Goal: Obtain resource: Download file/media

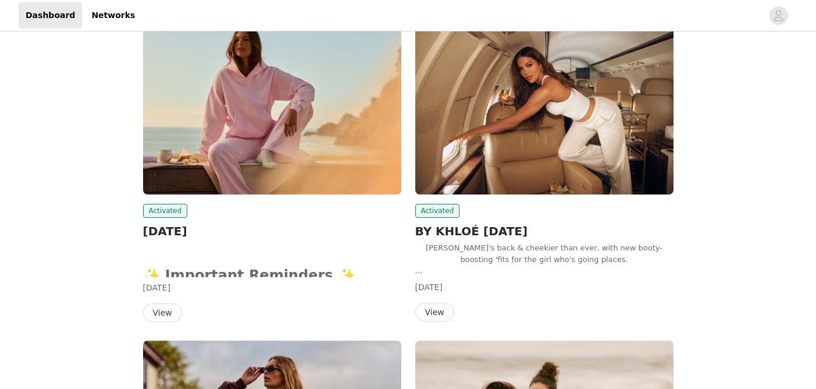
scroll to position [101, 0]
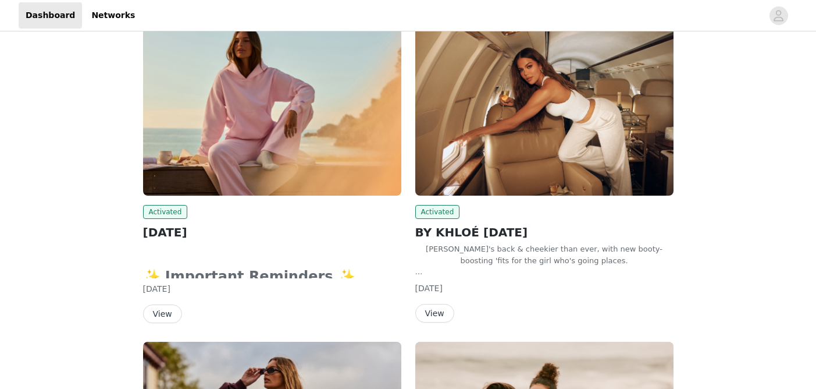
click at [438, 304] on button "View" at bounding box center [434, 313] width 39 height 19
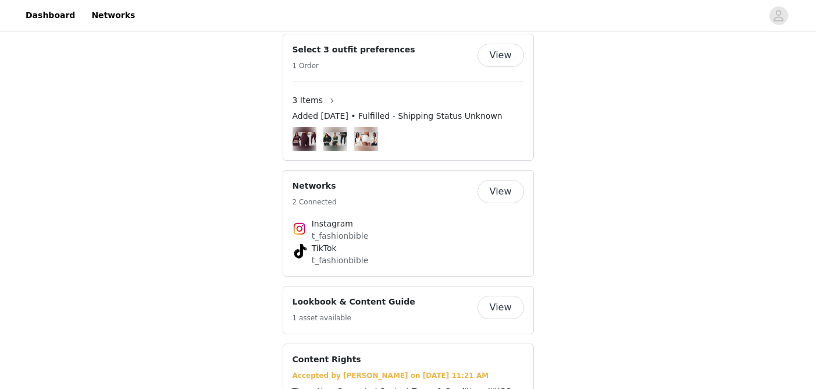
scroll to position [709, 0]
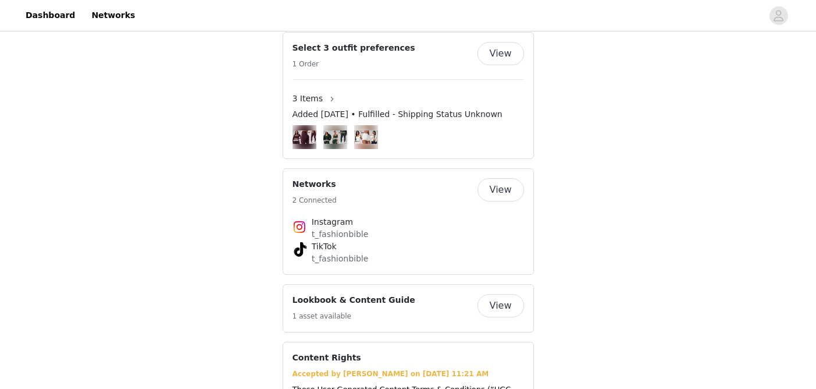
click at [511, 294] on button "View" at bounding box center [501, 305] width 47 height 23
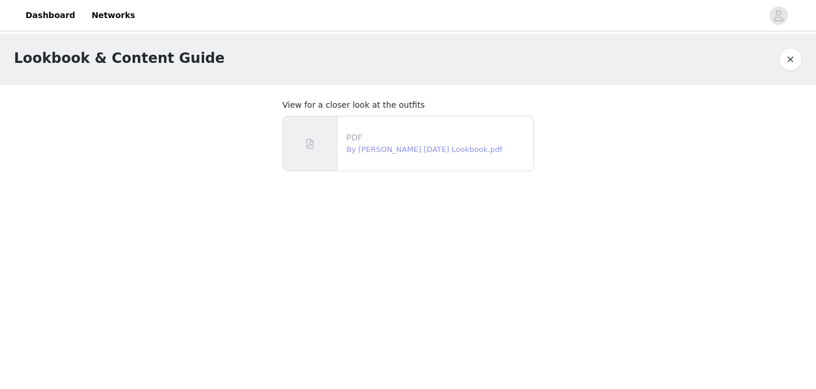
click at [432, 147] on link "By [PERSON_NAME] [DATE] Lookbook.pdf" at bounding box center [425, 149] width 156 height 9
